Goal: Task Accomplishment & Management: Complete application form

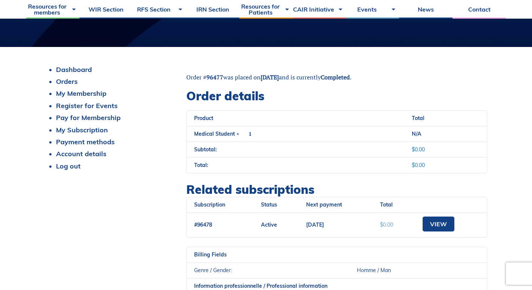
scroll to position [140, 0]
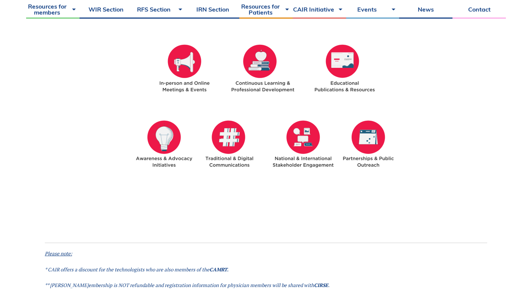
scroll to position [1373, 0]
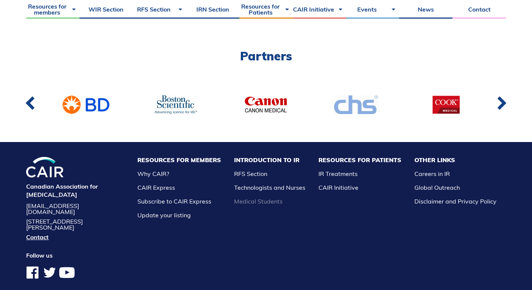
click at [272, 198] on link "Medical Students" at bounding box center [258, 201] width 49 height 7
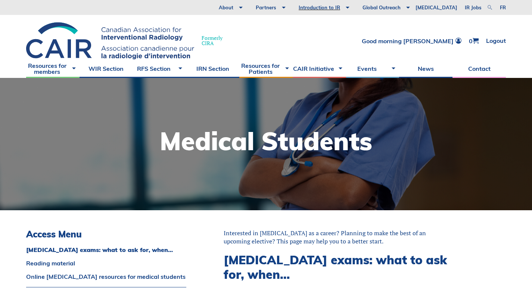
click at [488, 6] on link at bounding box center [489, 7] width 9 height 9
type input "volunteer"
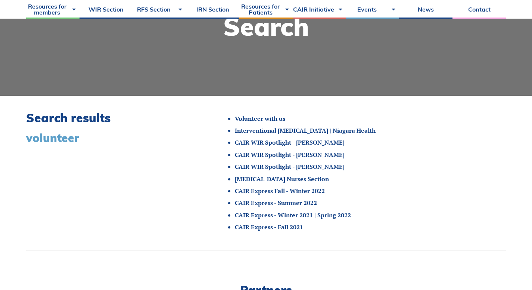
scroll to position [113, 0]
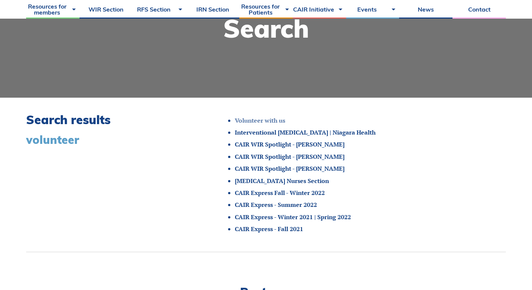
click at [266, 120] on link "Volunteer with us" at bounding box center [260, 120] width 50 height 8
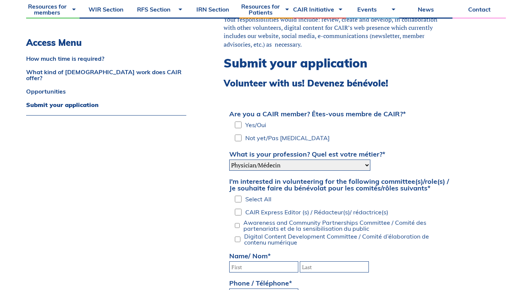
scroll to position [1066, 0]
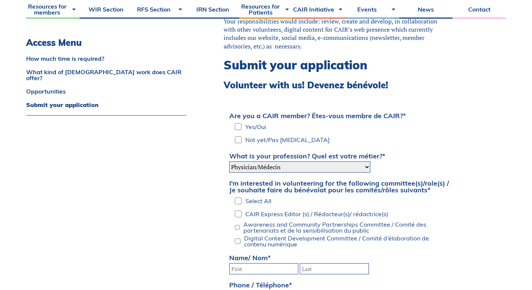
click at [240, 121] on input "Yes/Oui" at bounding box center [238, 126] width 7 height 11
click at [237, 121] on input "Yes/Oui" at bounding box center [238, 126] width 7 height 11
checkbox input "false"
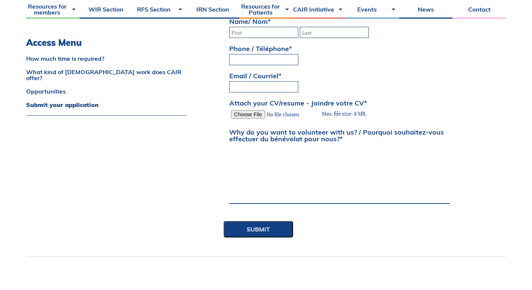
scroll to position [1481, 0]
